Goal: Task Accomplishment & Management: Use online tool/utility

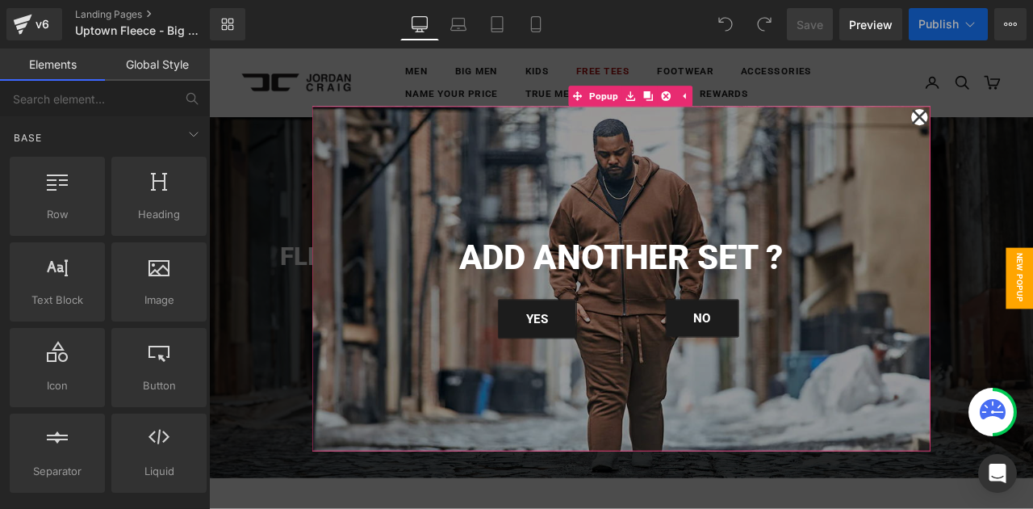
click at [1032, 130] on icon at bounding box center [1050, 129] width 19 height 69
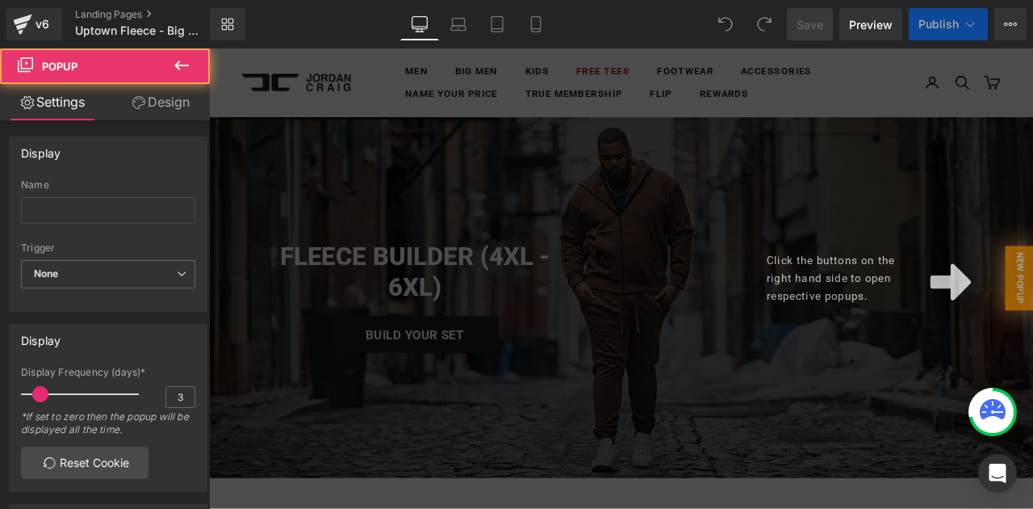
click at [798, 234] on div "Click the buttons on the right hand side to open respective popups." at bounding box center [697, 320] width 977 height 545
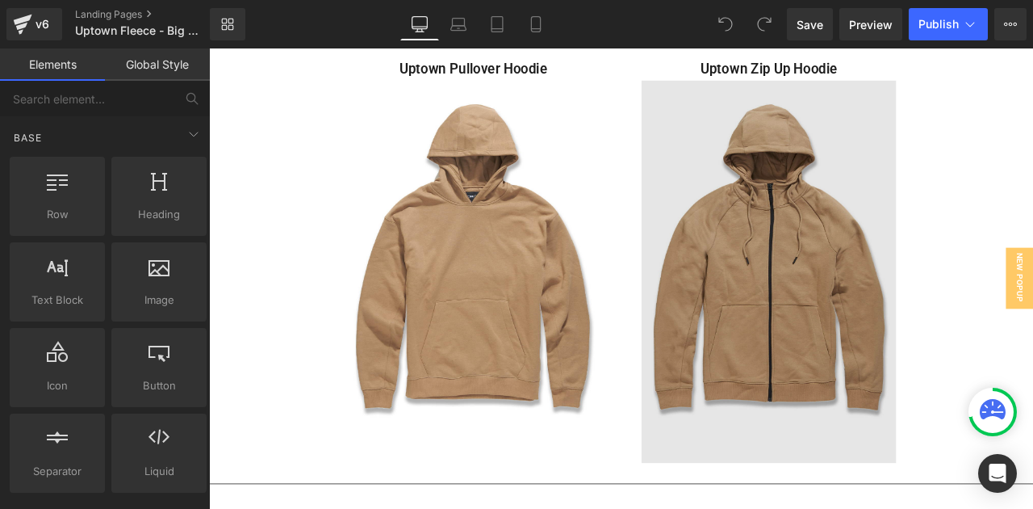
scroll to position [665, 0]
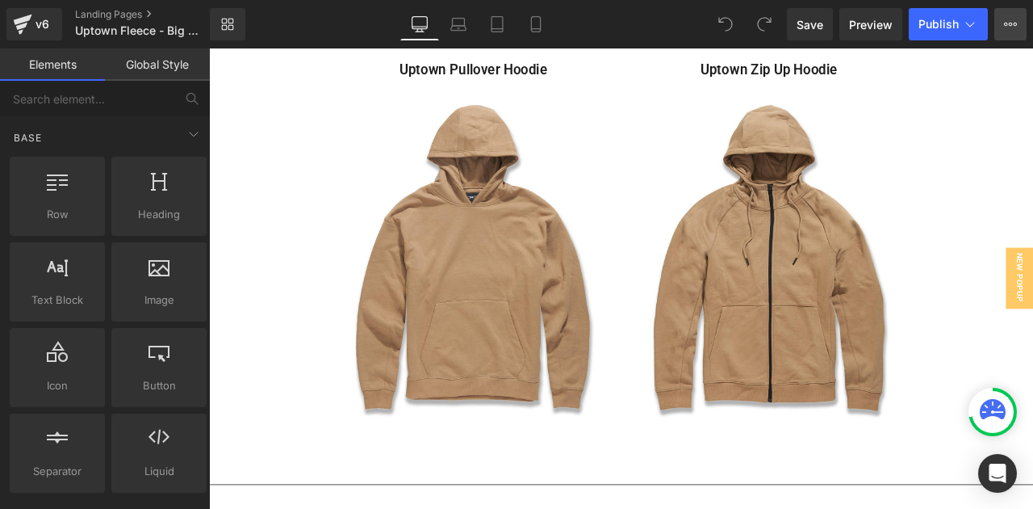
click at [1006, 31] on button "View Live Page View with current Template Save Template to Library Schedule Pub…" at bounding box center [1010, 24] width 32 height 32
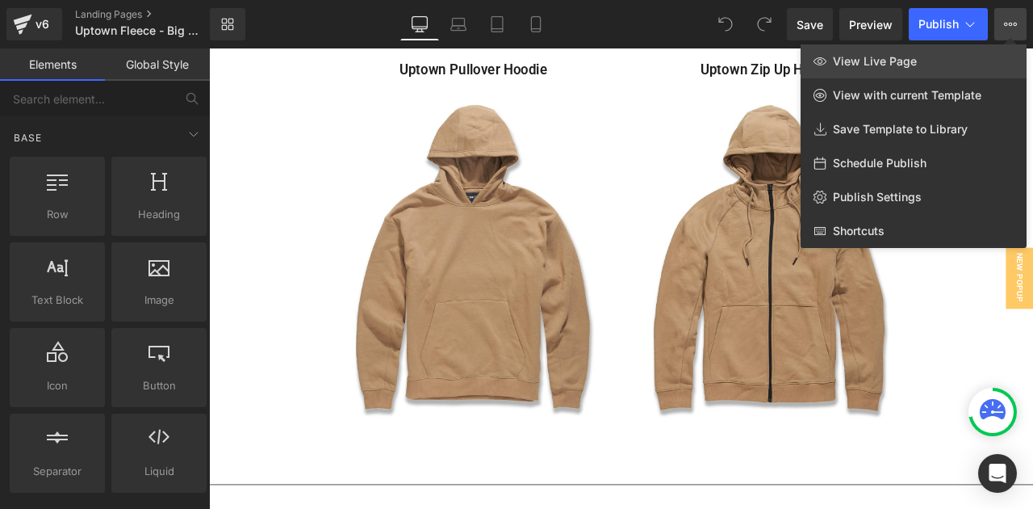
click at [944, 72] on link "View Live Page" at bounding box center [914, 61] width 226 height 34
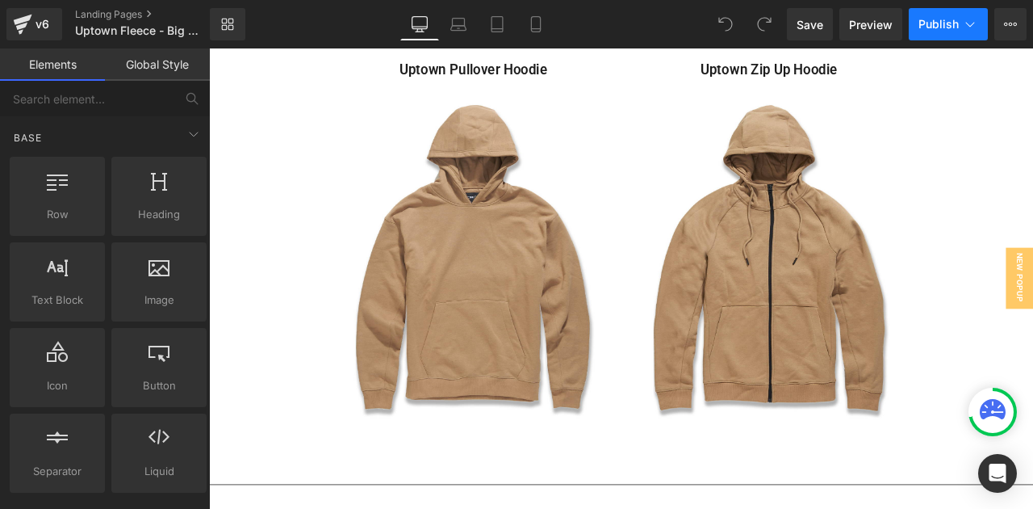
click at [964, 29] on icon at bounding box center [970, 24] width 16 height 16
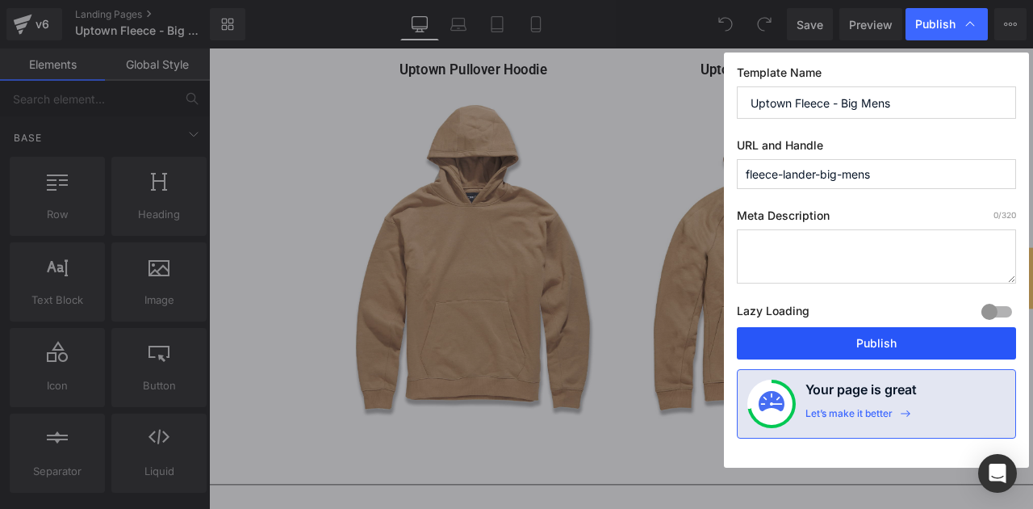
click at [832, 327] on button "Publish" at bounding box center [876, 343] width 279 height 32
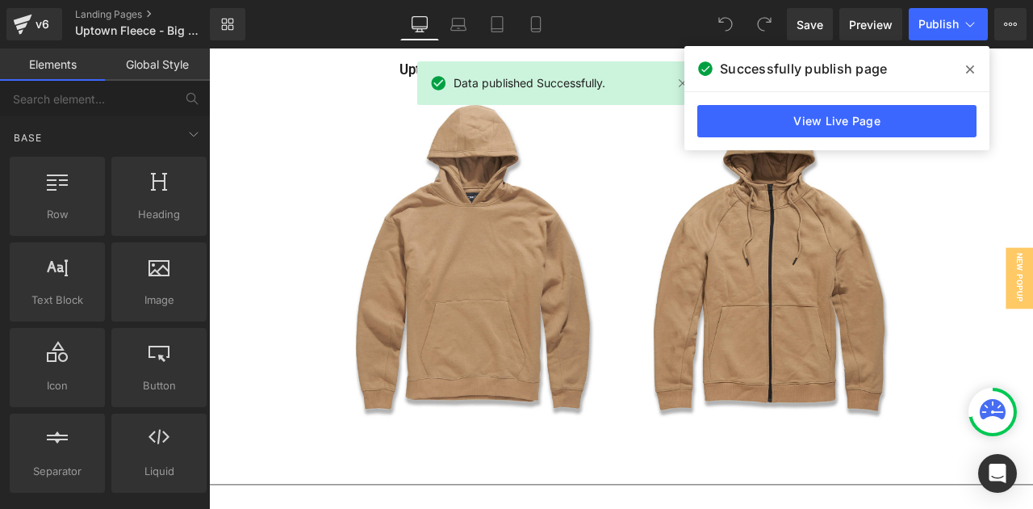
click at [841, 104] on div "View Live Page" at bounding box center [836, 121] width 305 height 58
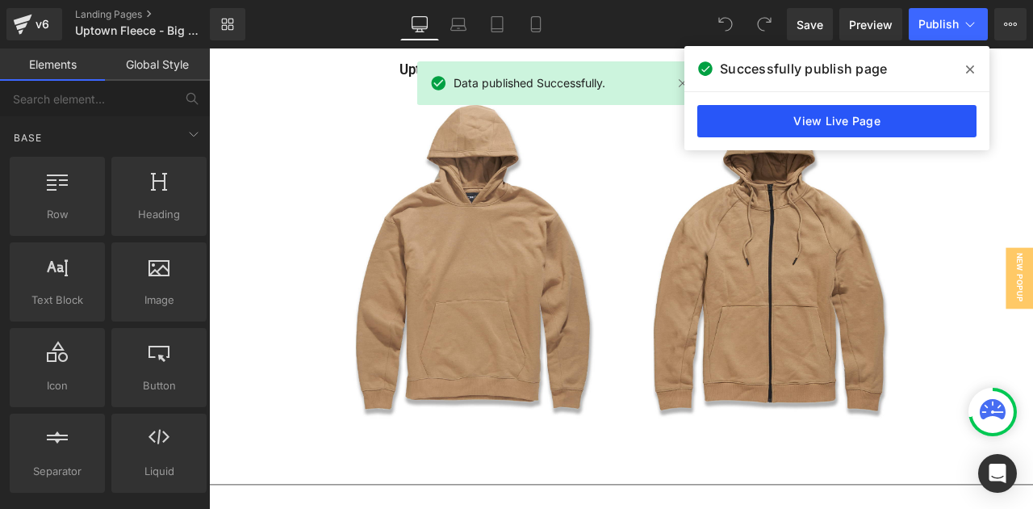
click at [841, 118] on link "View Live Page" at bounding box center [836, 121] width 279 height 32
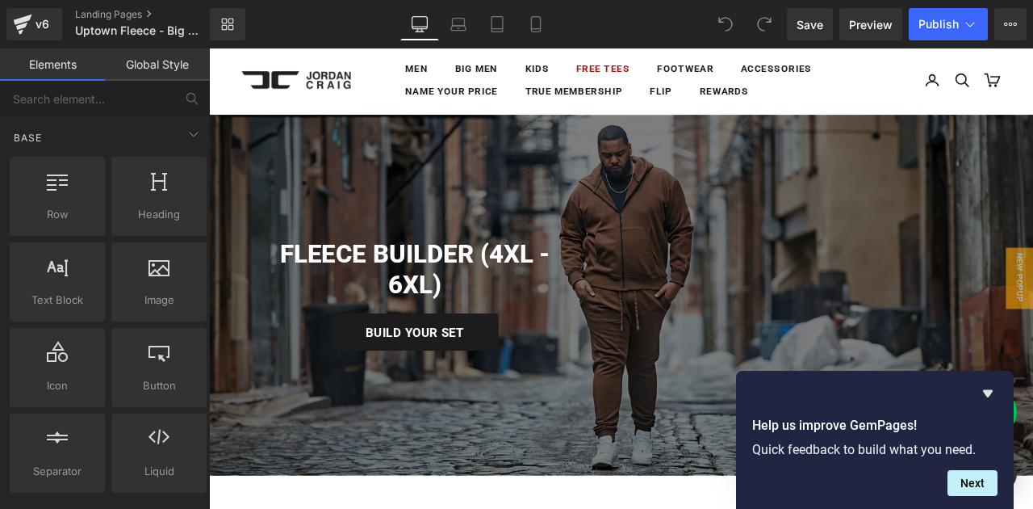
scroll to position [2, 0]
click at [990, 390] on icon "Hide survey" at bounding box center [988, 393] width 10 height 7
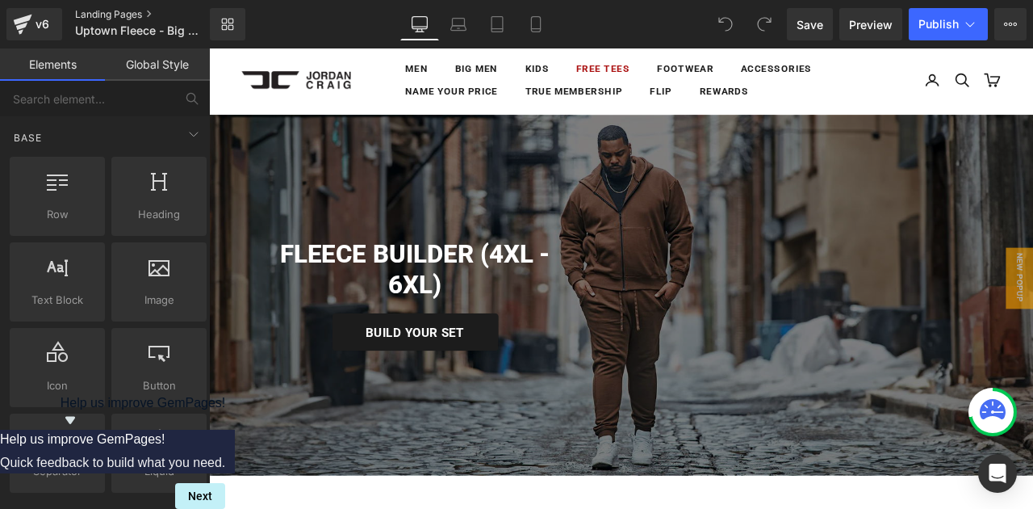
click at [111, 9] on link "Landing Pages" at bounding box center [155, 14] width 161 height 13
